Goal: Task Accomplishment & Management: Manage account settings

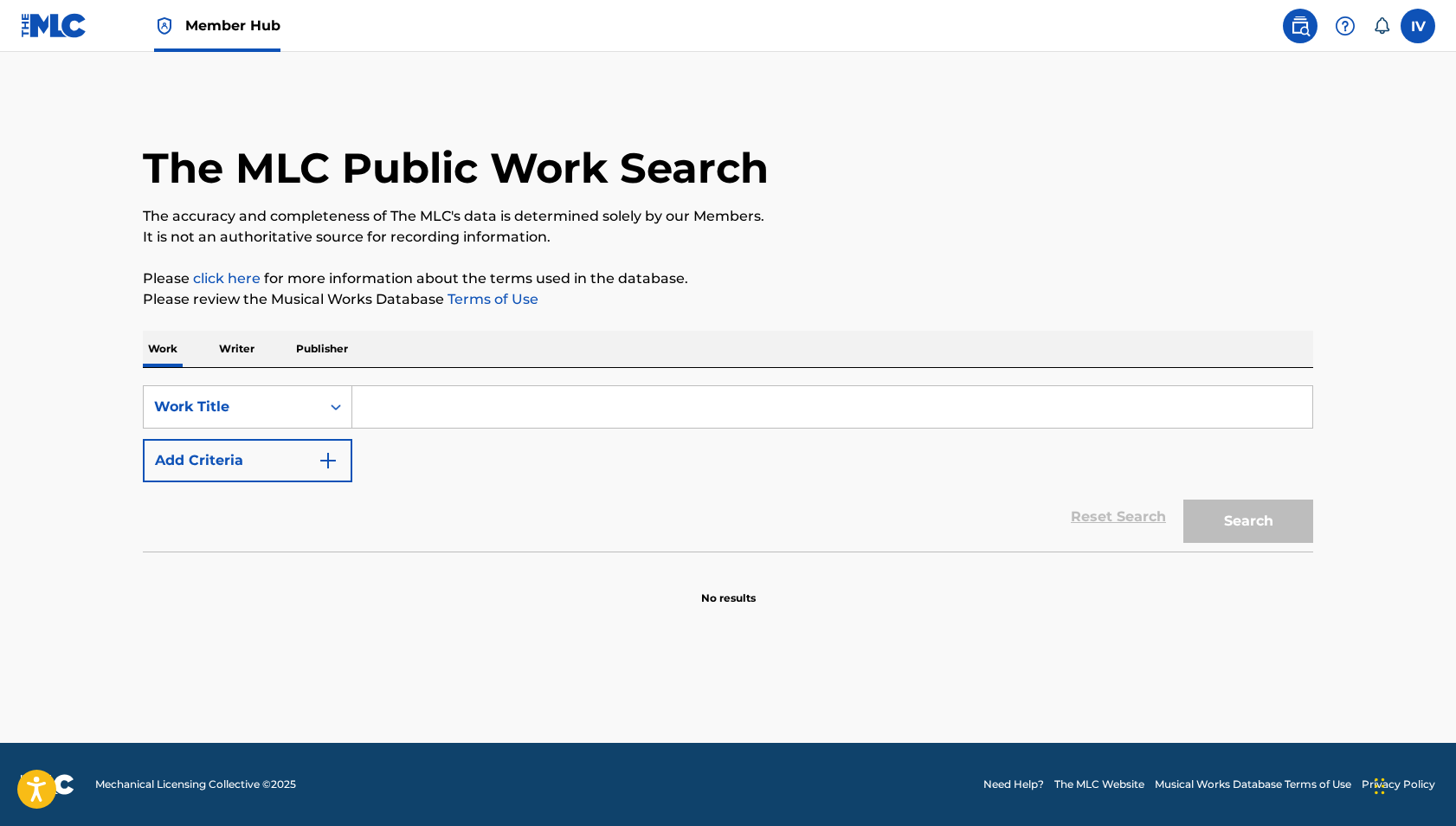
click at [47, 27] on img at bounding box center [55, 26] width 67 height 25
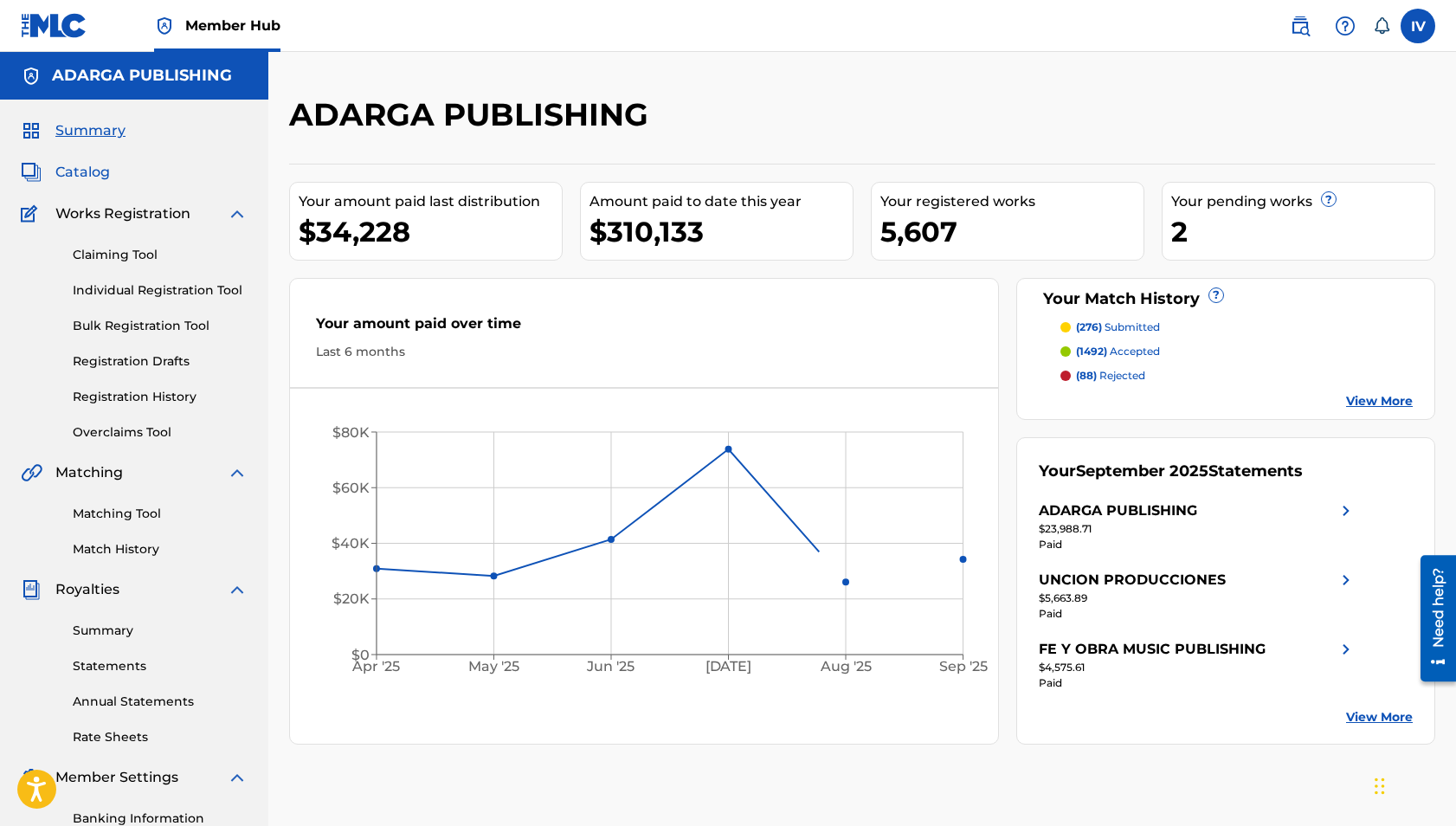
click at [106, 178] on span "Catalog" at bounding box center [83, 173] width 55 height 21
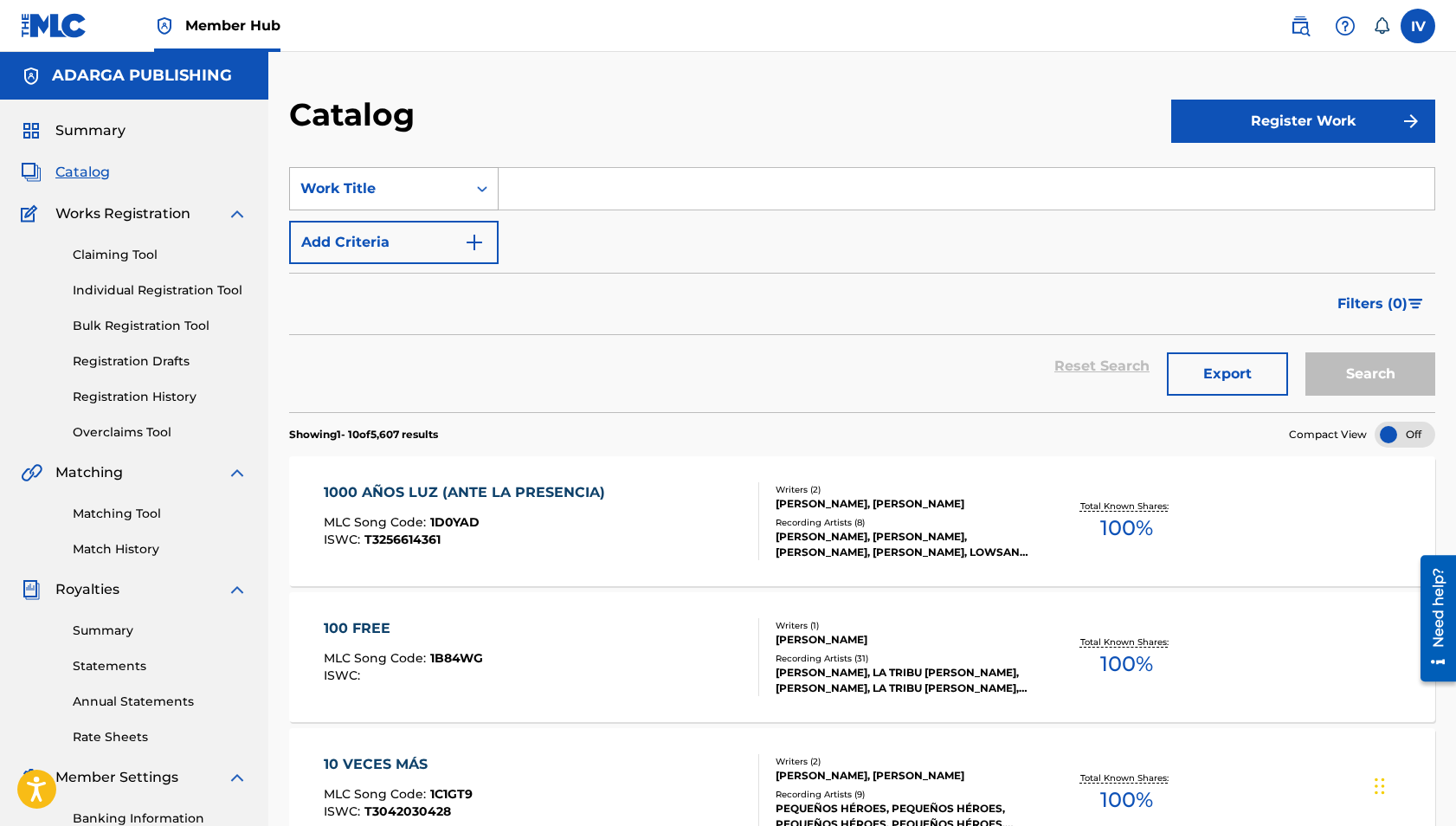
click at [391, 180] on div "Work Title" at bounding box center [378, 189] width 156 height 21
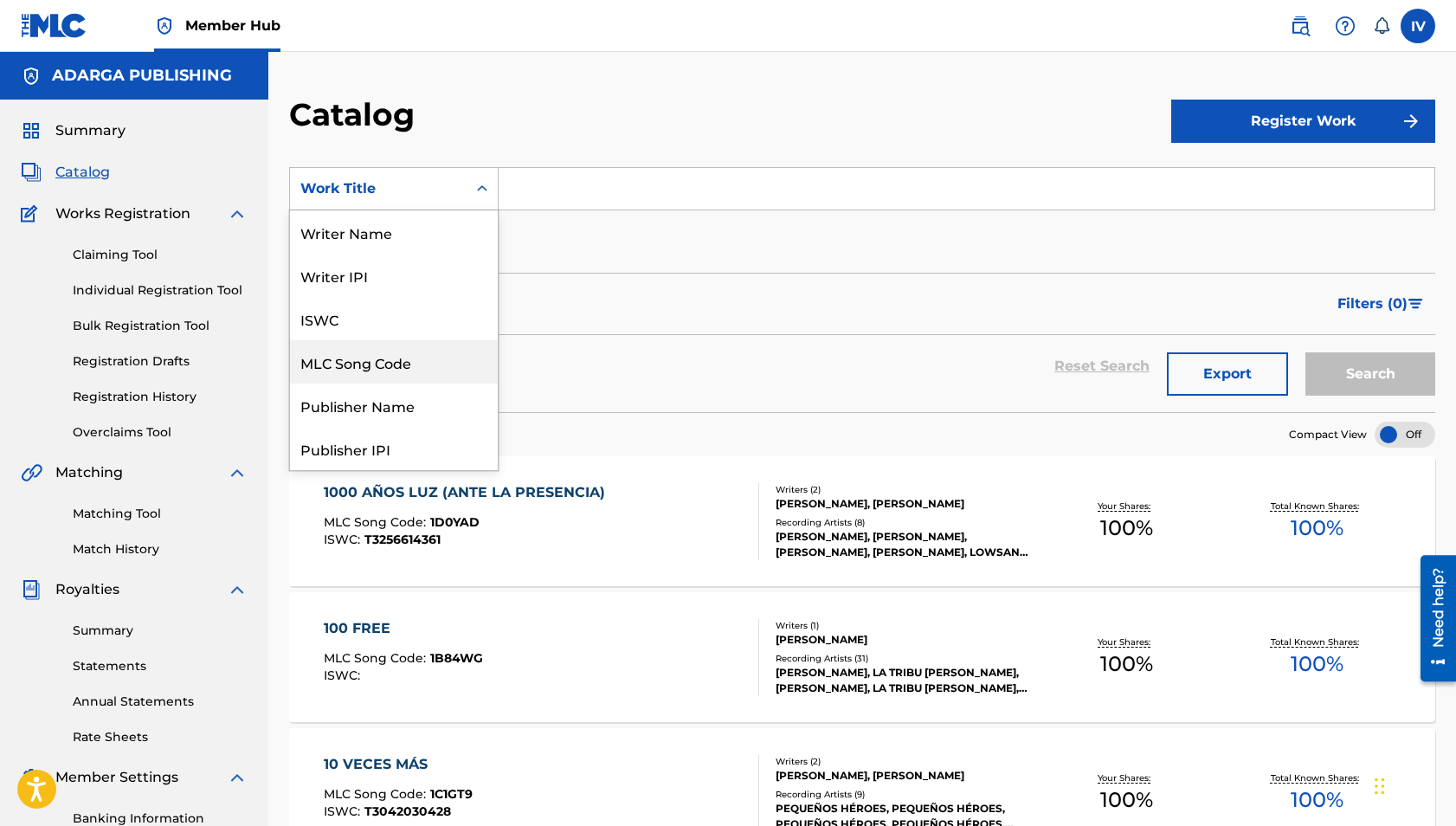
click at [414, 358] on div "MLC Song Code" at bounding box center [394, 361] width 208 height 43
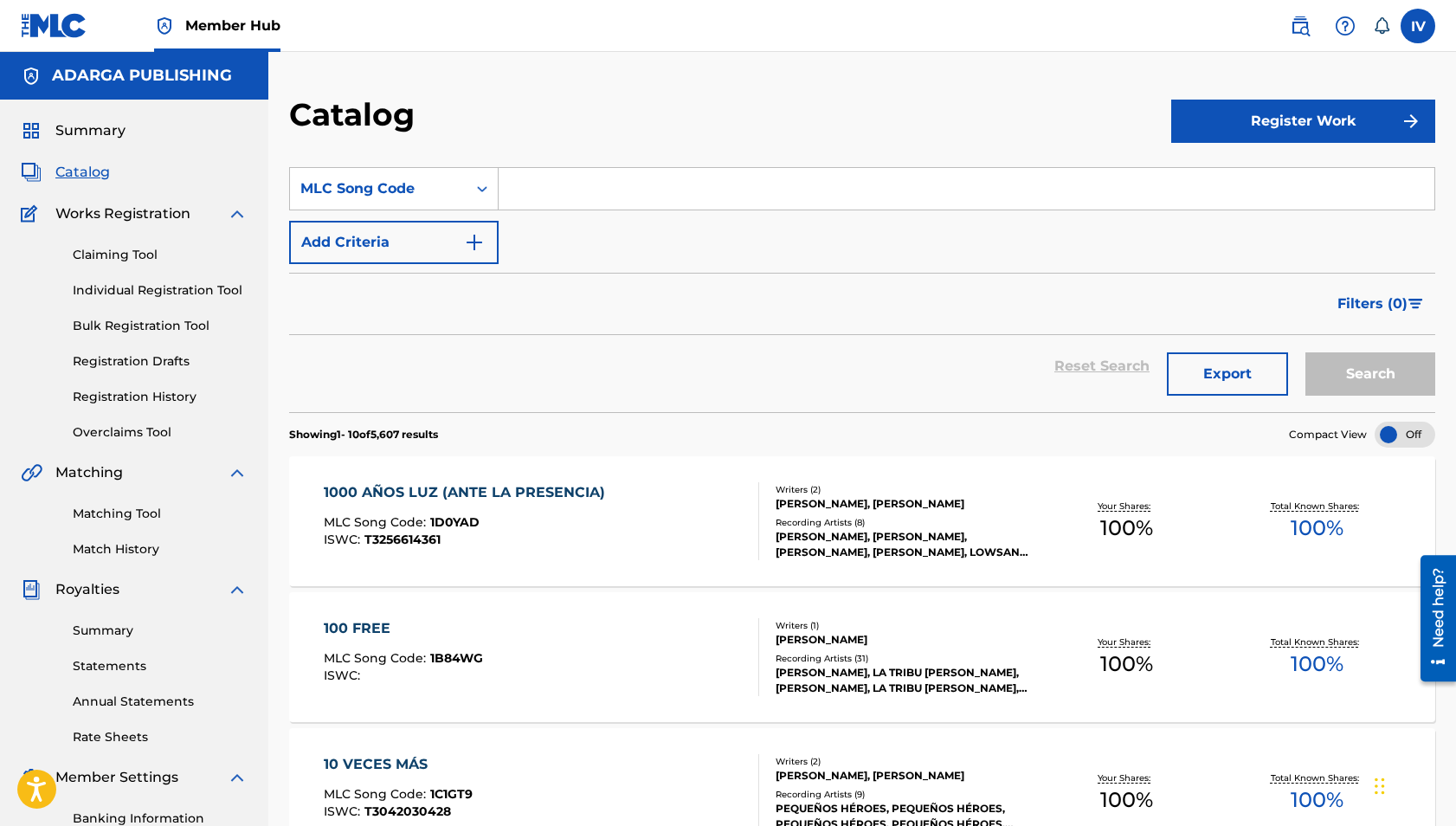
click at [612, 192] on input "Search Form" at bounding box center [966, 188] width 936 height 41
paste input "MN6FUN"
type input "MN6FUN"
click at [1306, 353] on button "Search" at bounding box center [1370, 374] width 130 height 43
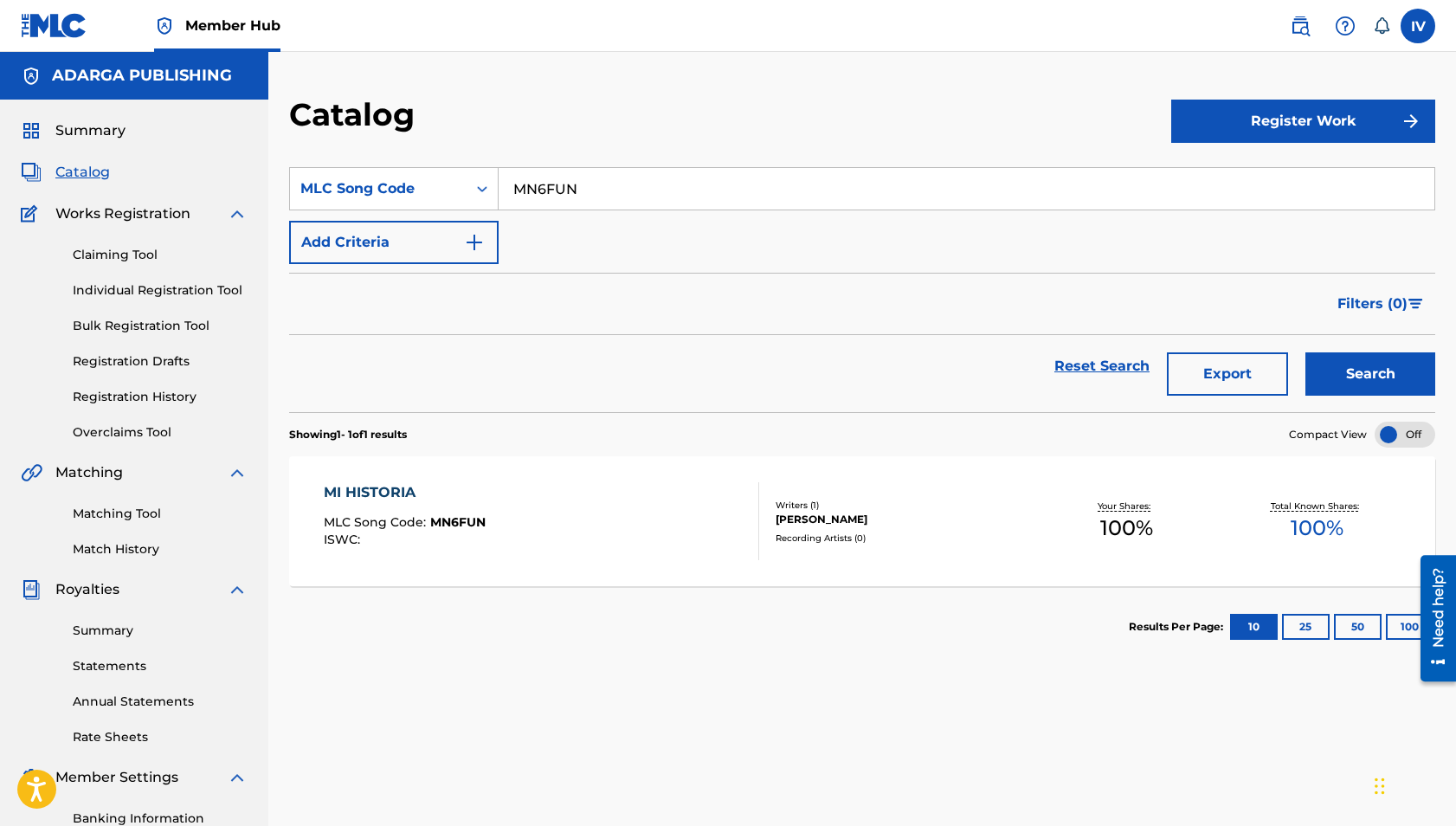
click at [626, 462] on div "MI HISTORIA MLC Song Code : MN6FUN ISWC : Writers ( 1 ) [PERSON_NAME] Recording…" at bounding box center [862, 520] width 1146 height 130
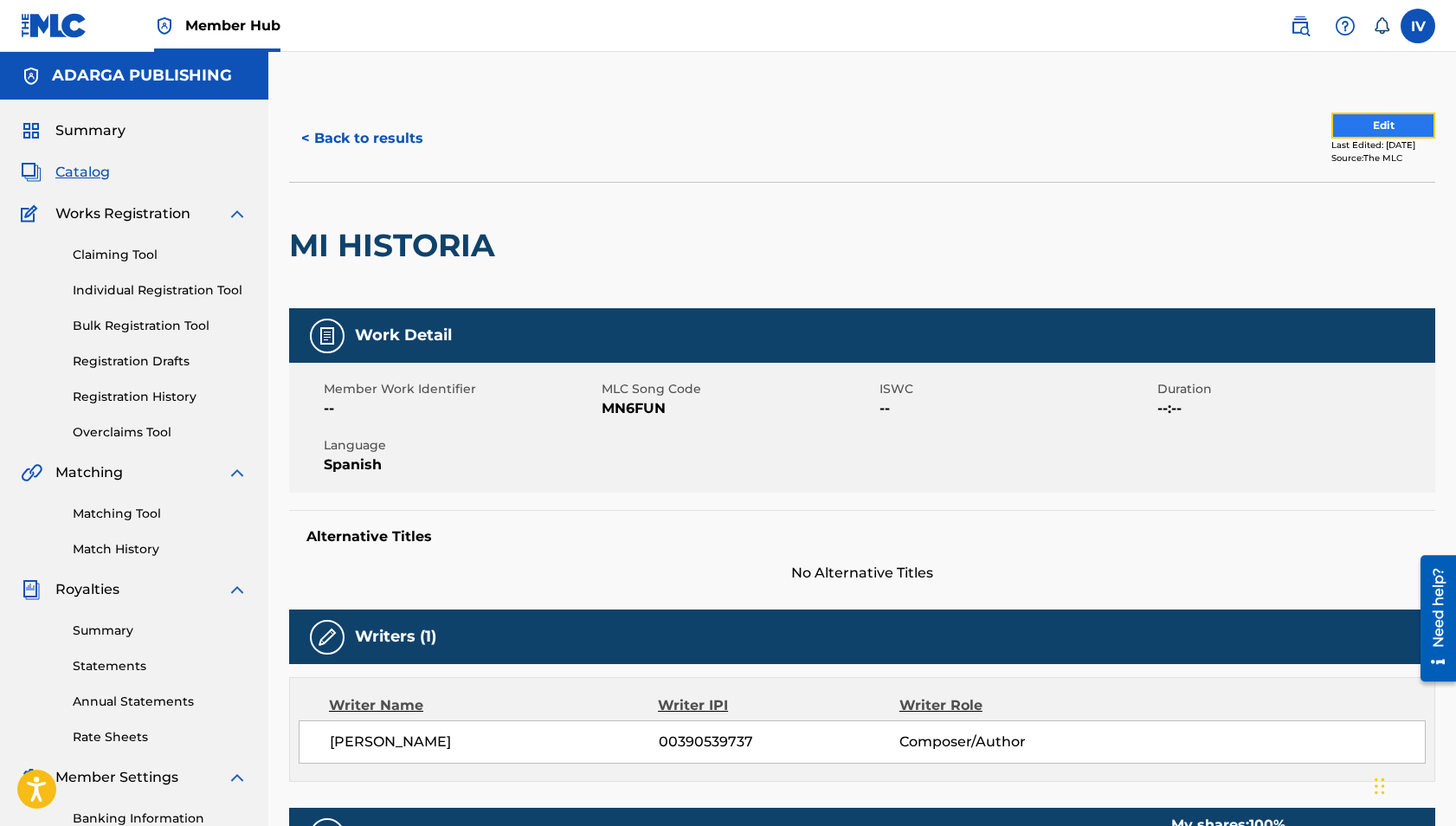
click at [1340, 125] on button "Edit" at bounding box center [1384, 125] width 104 height 26
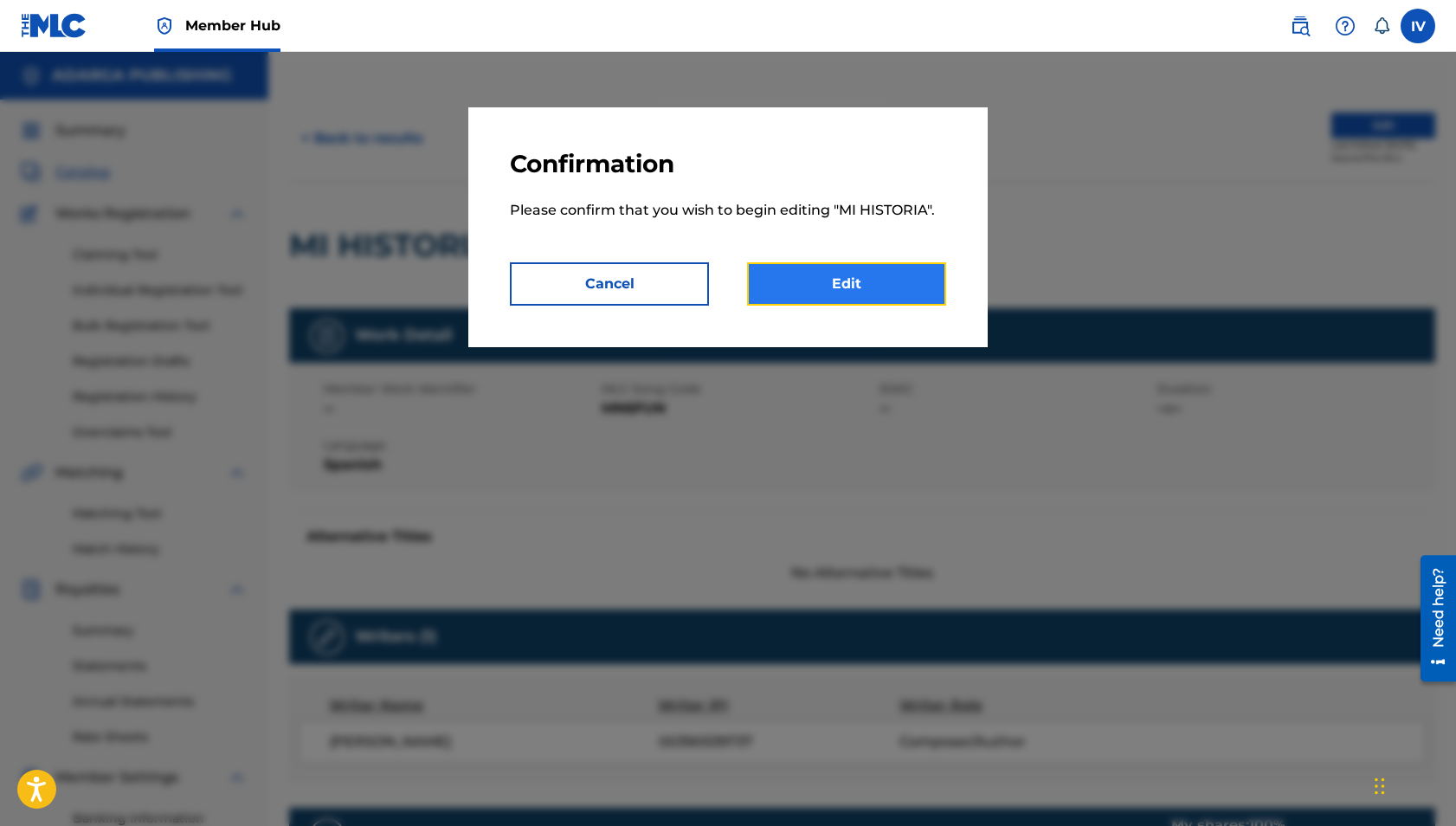
click at [866, 298] on link "Edit" at bounding box center [847, 283] width 199 height 43
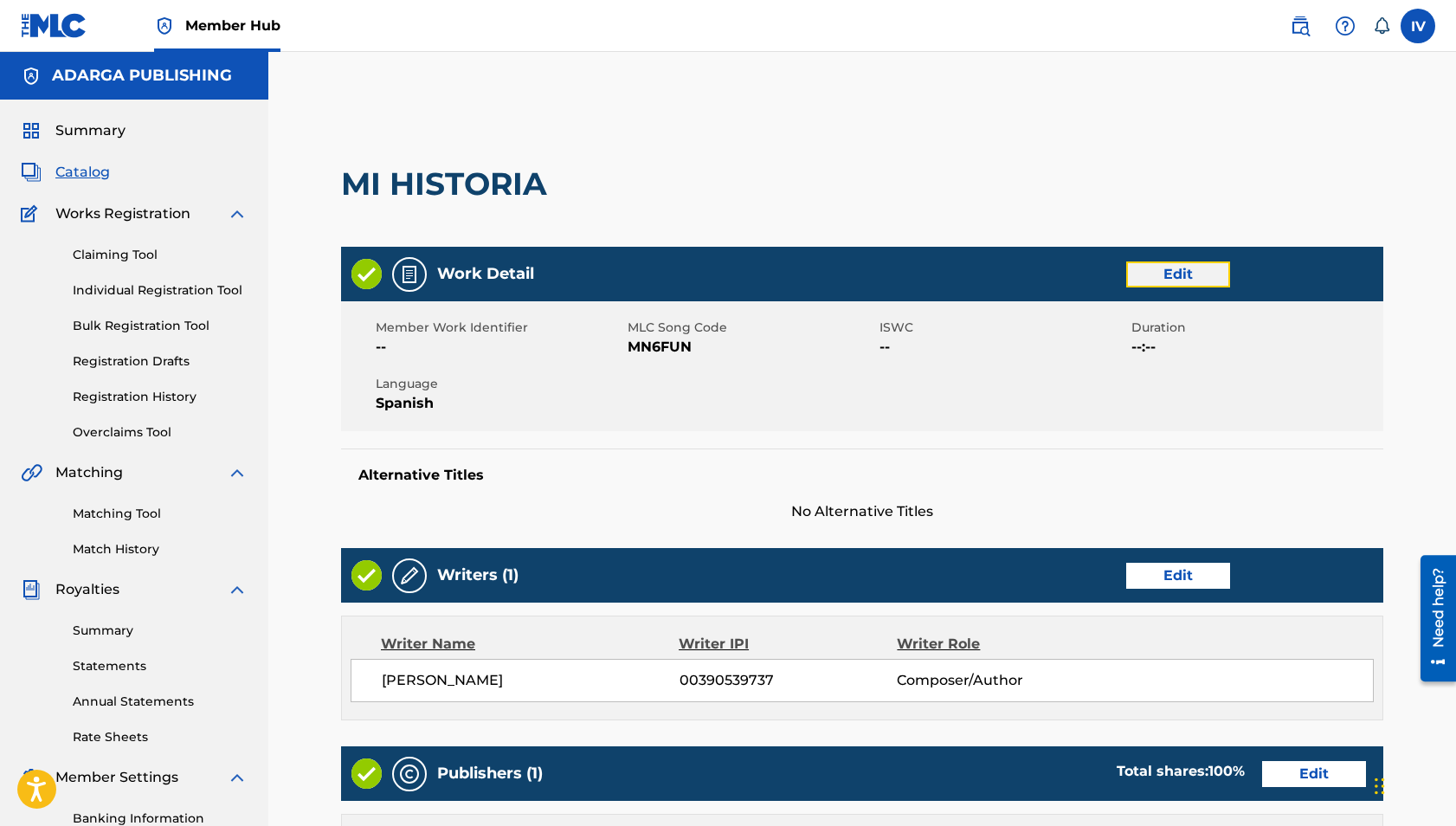
click at [1154, 268] on link "Edit" at bounding box center [1178, 273] width 104 height 26
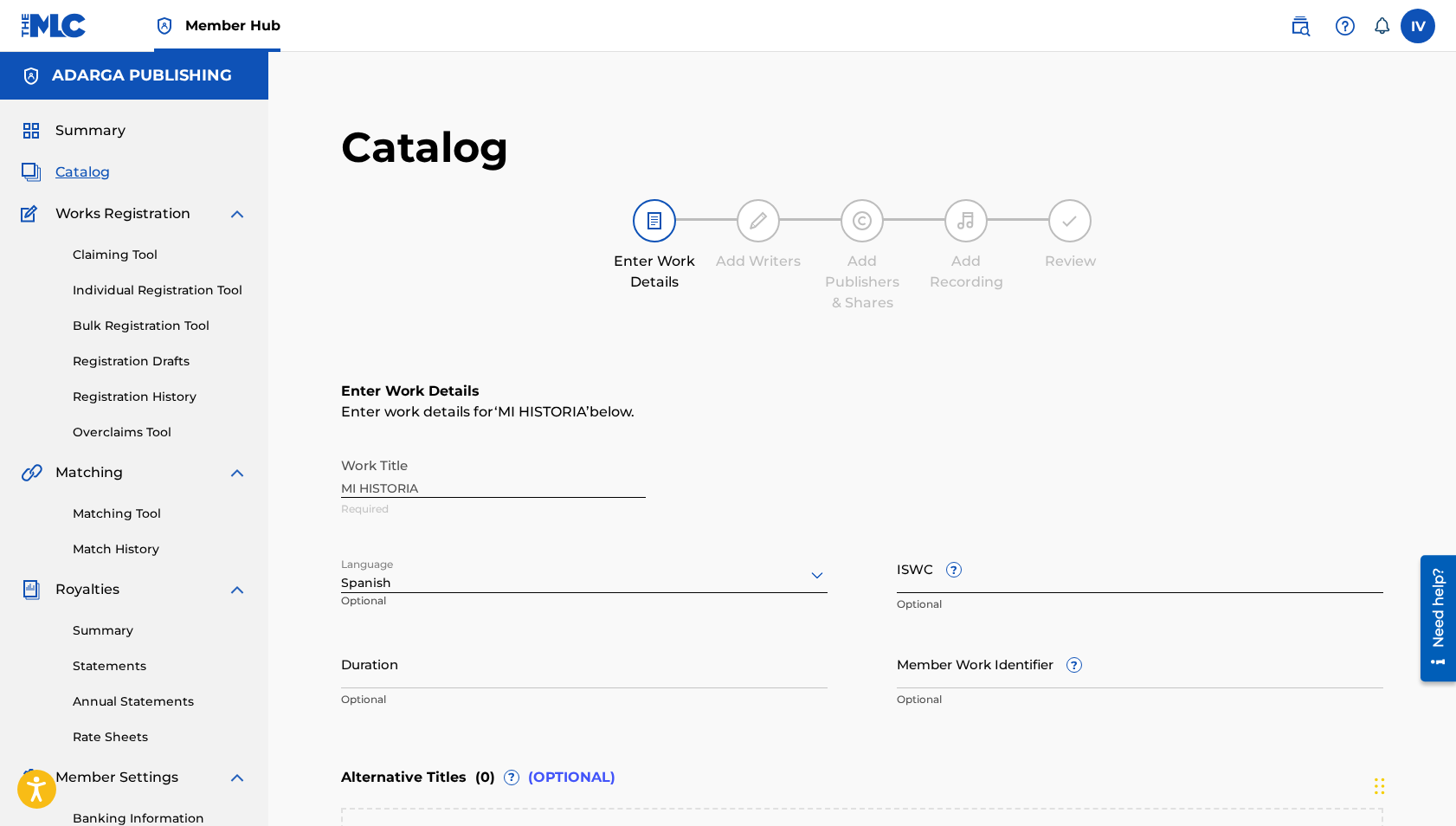
click at [1042, 564] on input "ISWC ?" at bounding box center [1140, 569] width 487 height 49
paste input "T3342632246"
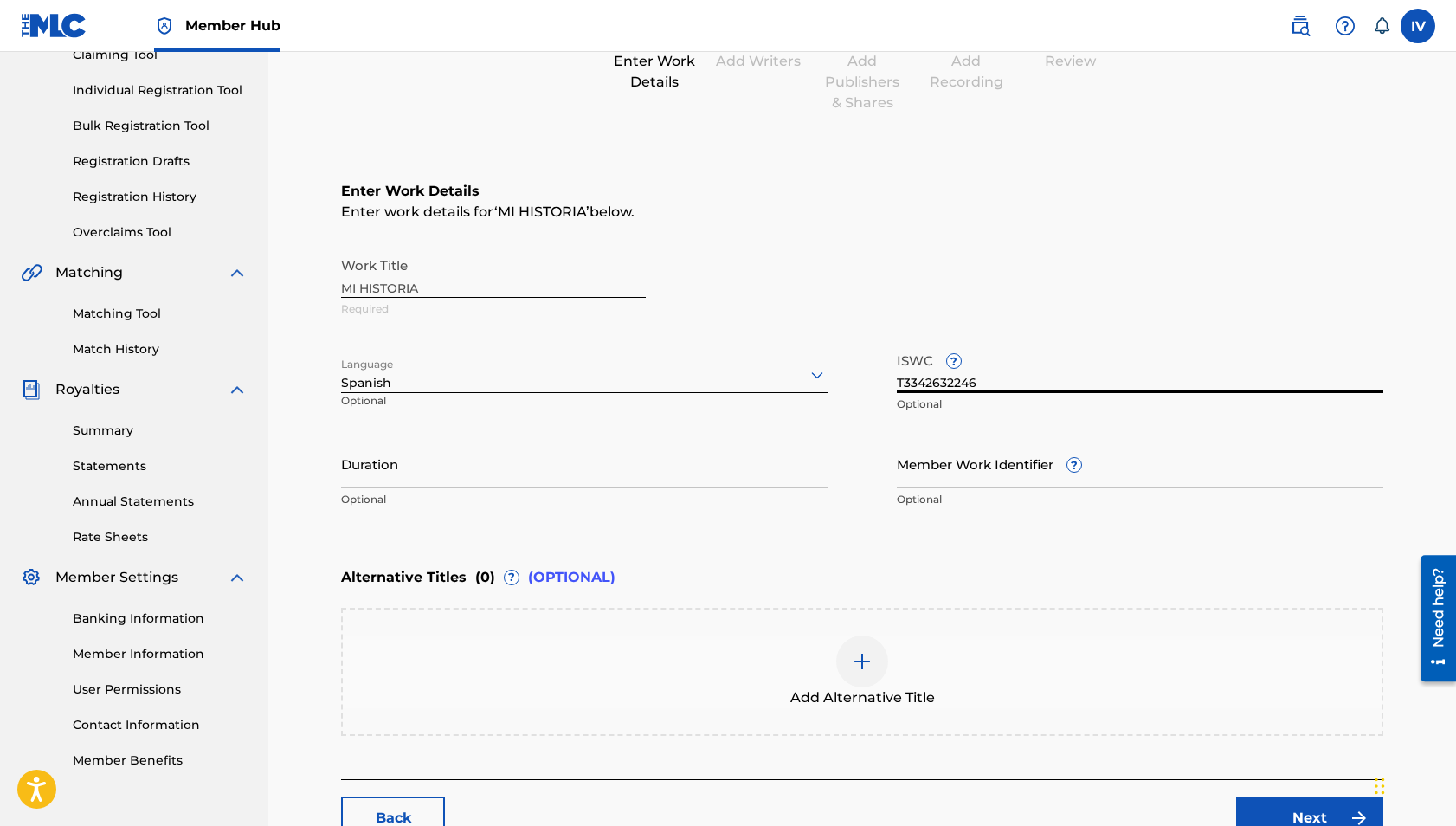
scroll to position [322, 0]
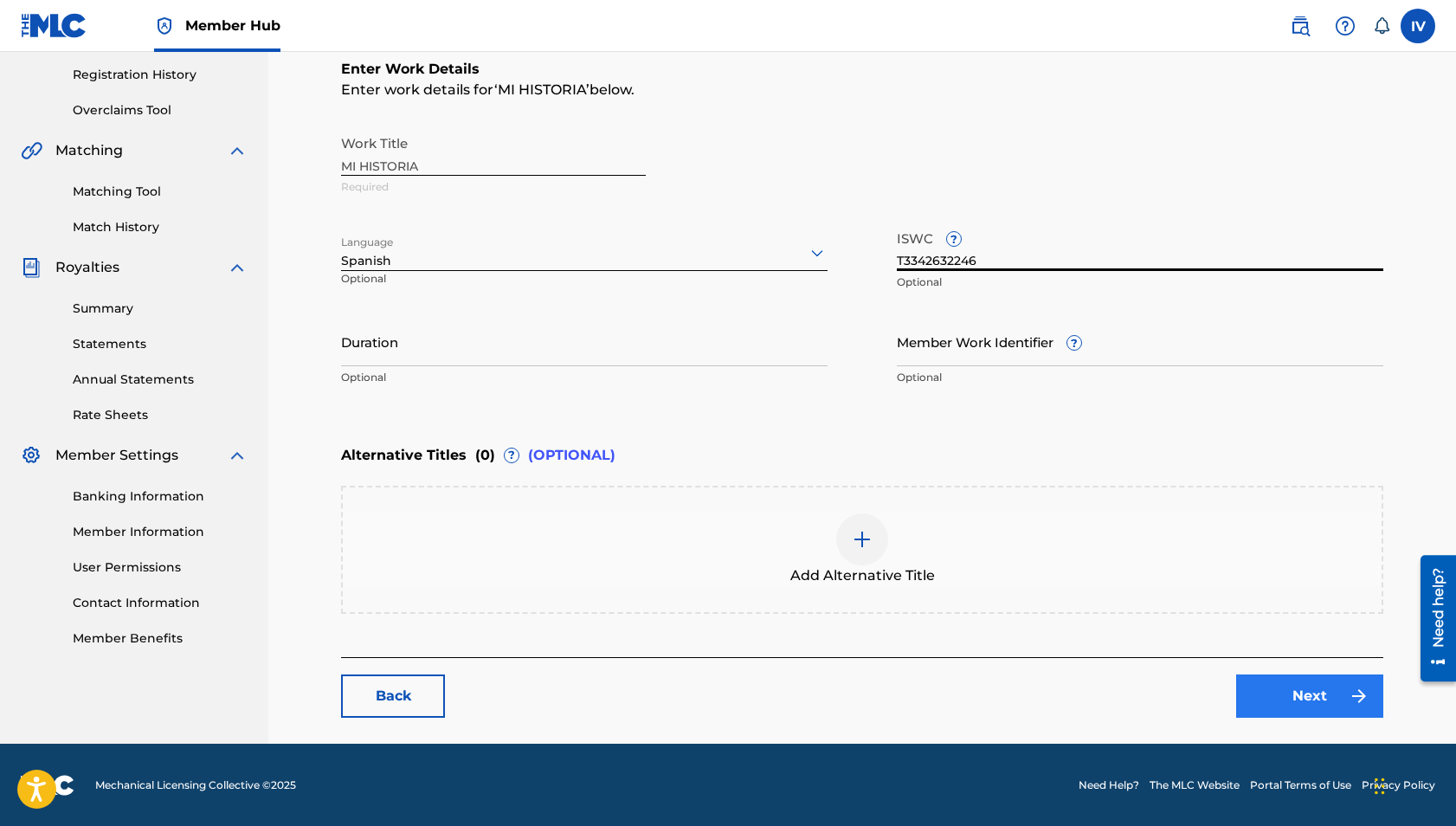
type input "T3342632246"
click at [1258, 671] on div "Back Next" at bounding box center [862, 687] width 1042 height 61
click at [1273, 688] on link "Next" at bounding box center [1310, 696] width 147 height 43
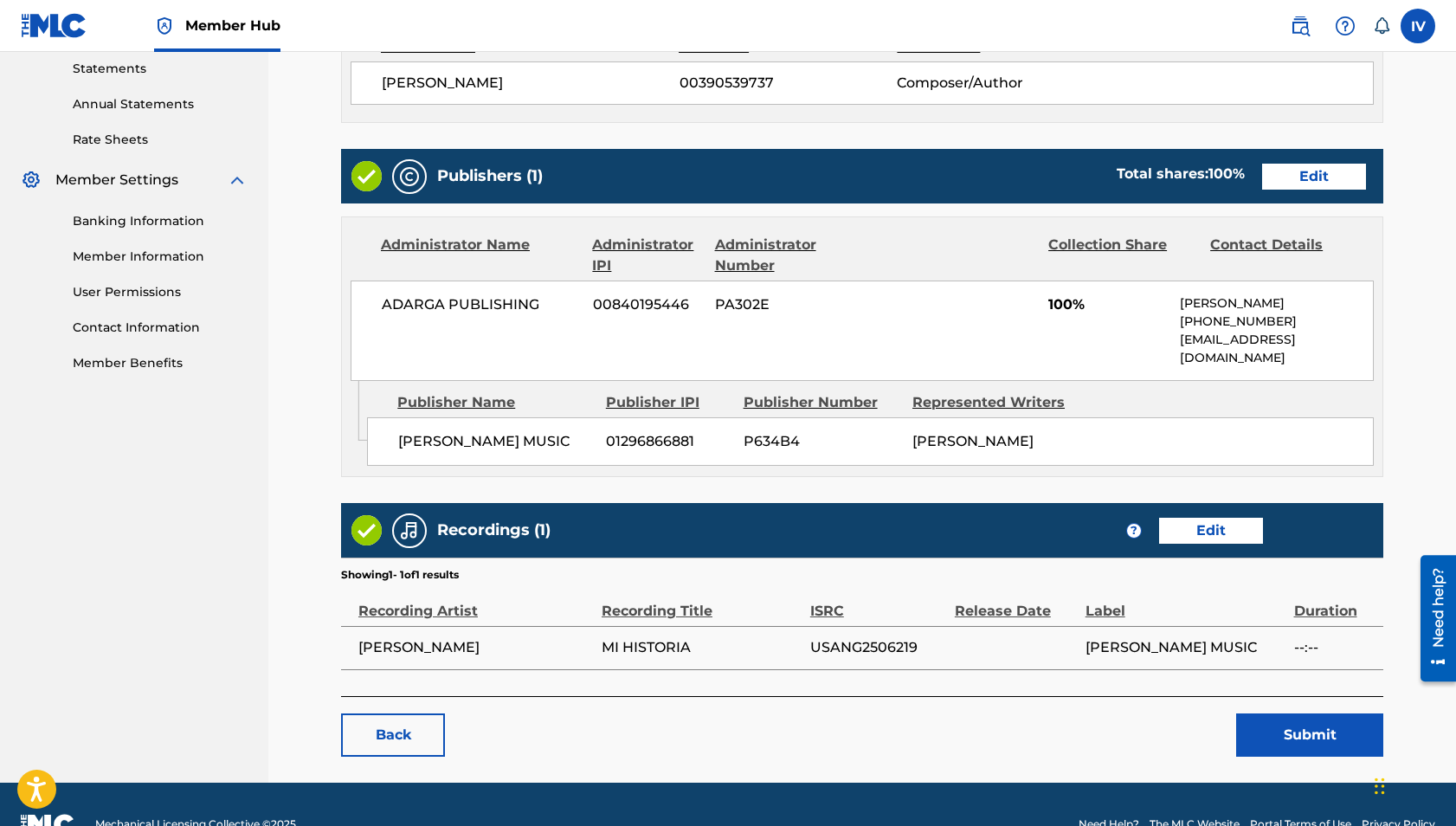
scroll to position [617, 0]
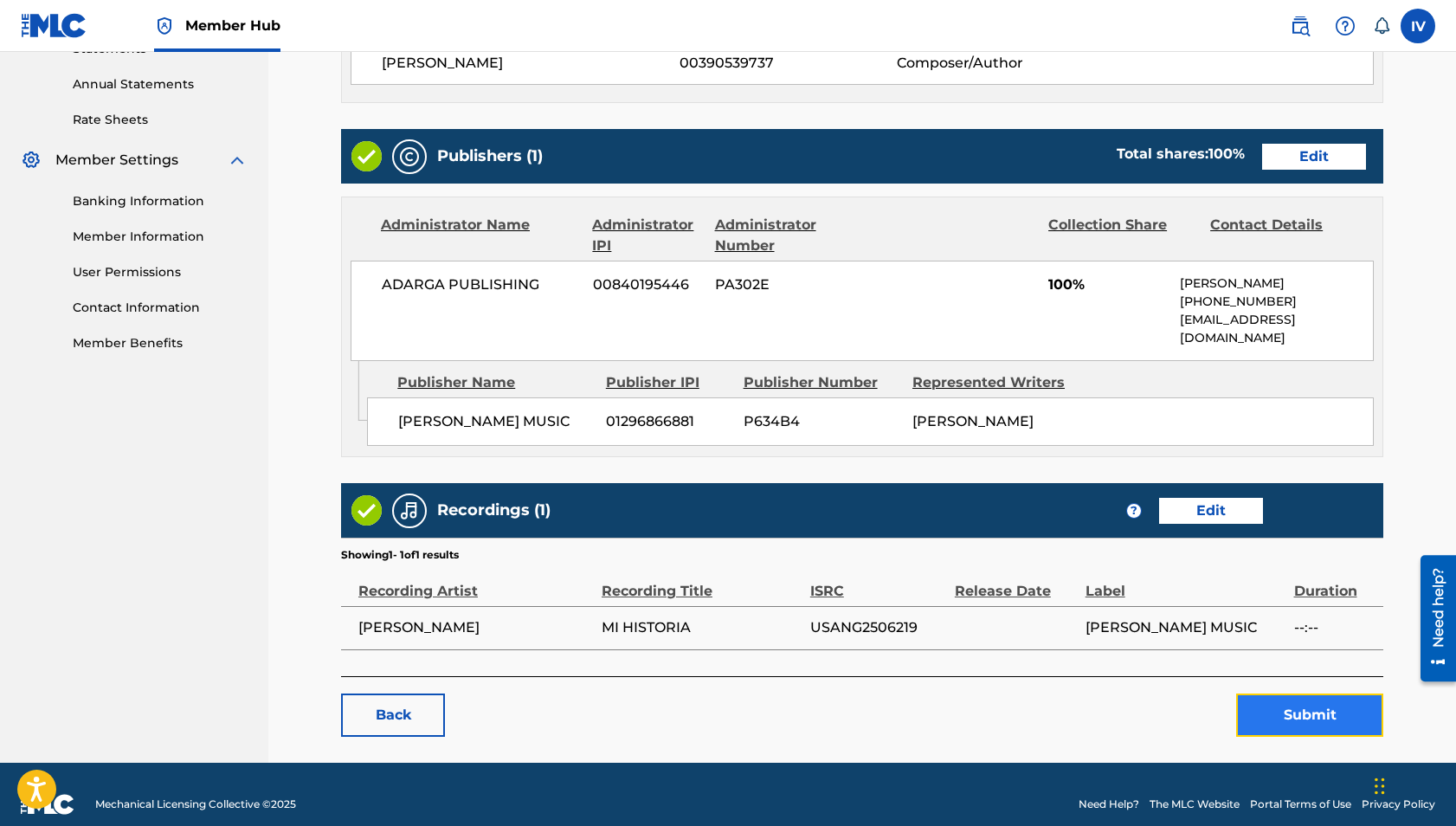
click at [1293, 709] on button "Submit" at bounding box center [1310, 714] width 147 height 43
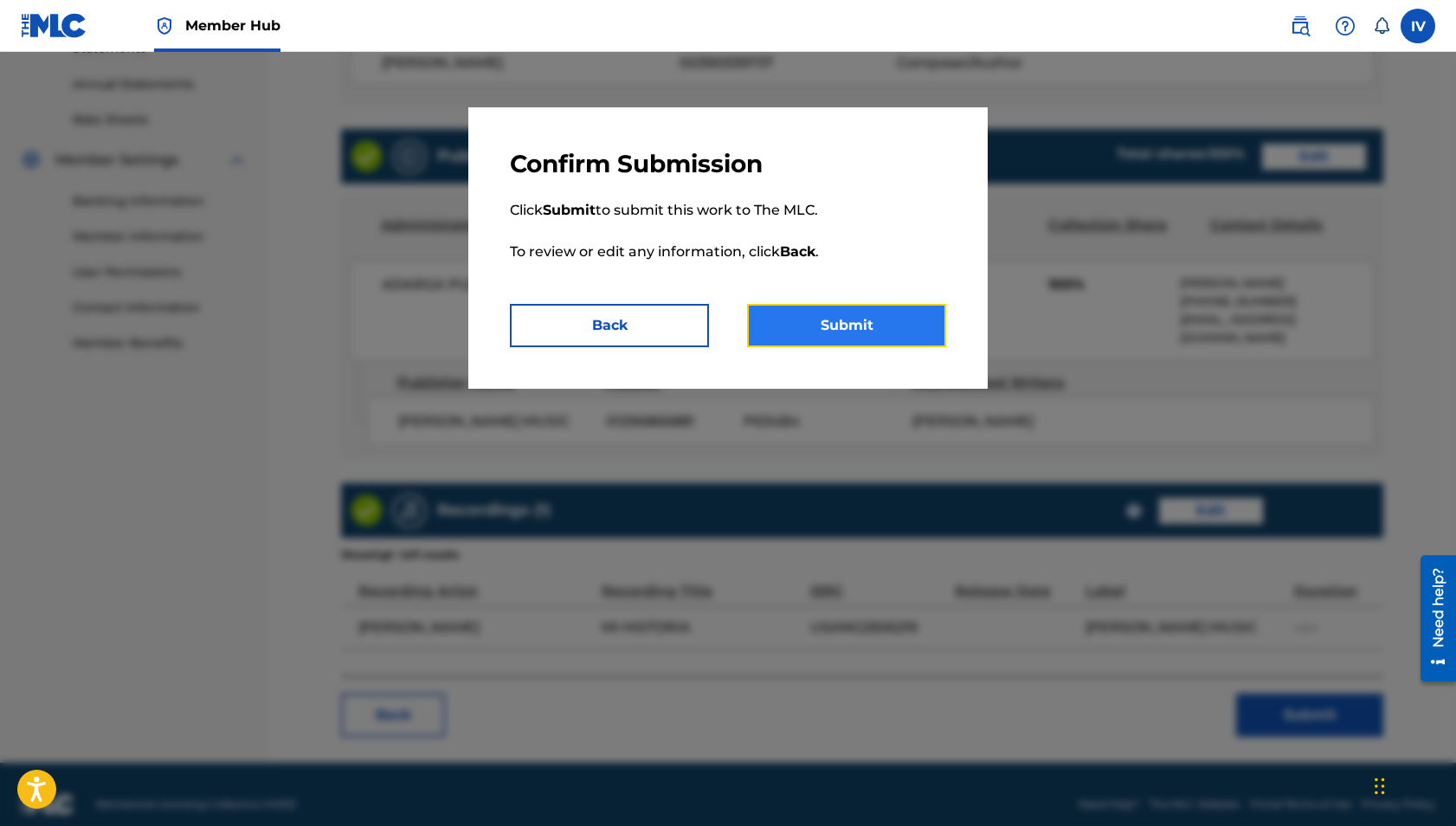
click at [868, 314] on button "Submit" at bounding box center [847, 325] width 199 height 43
